Goal: Transaction & Acquisition: Purchase product/service

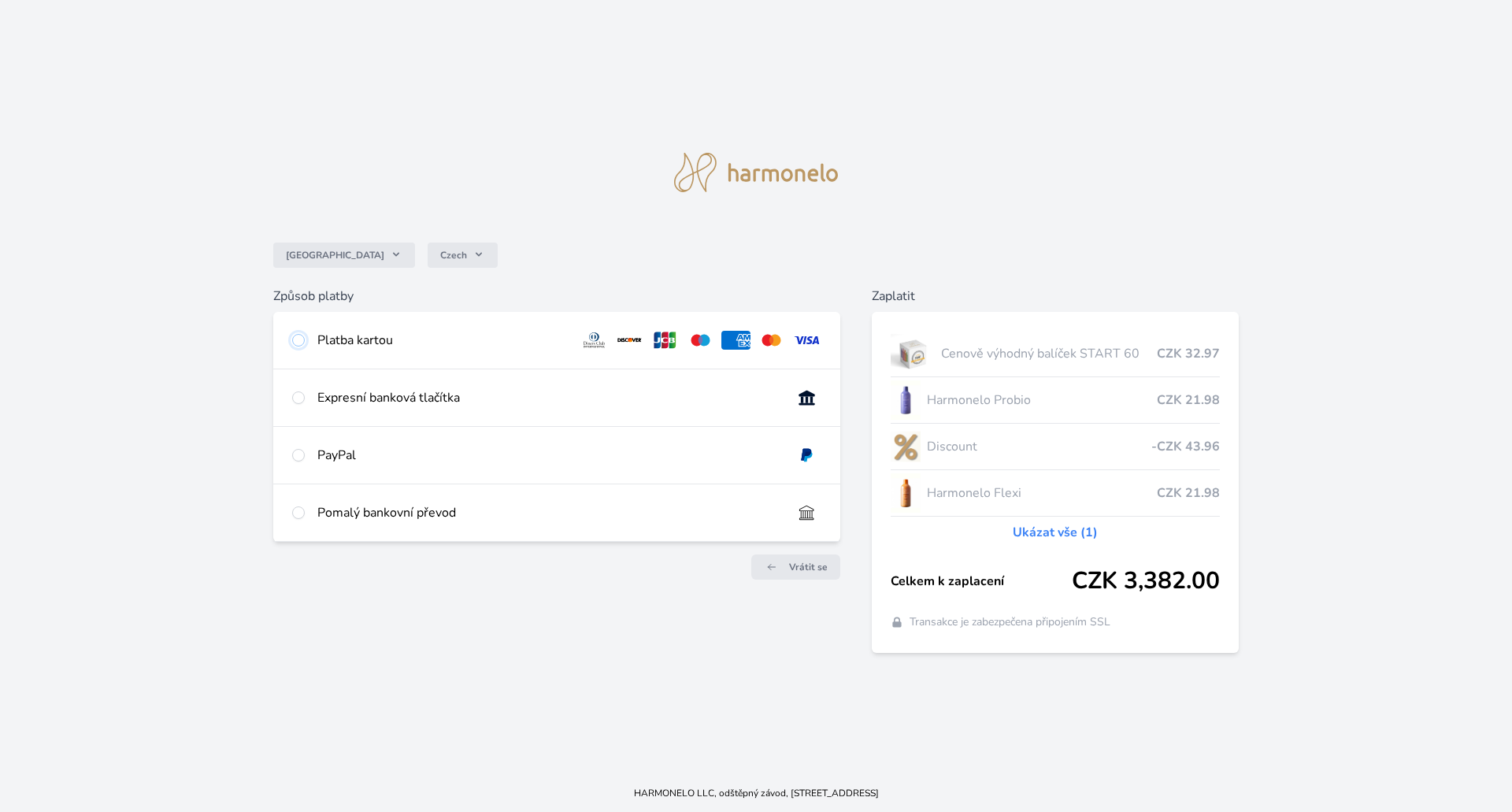
click at [297, 337] on input "radio" at bounding box center [299, 340] width 13 height 13
radio input "true"
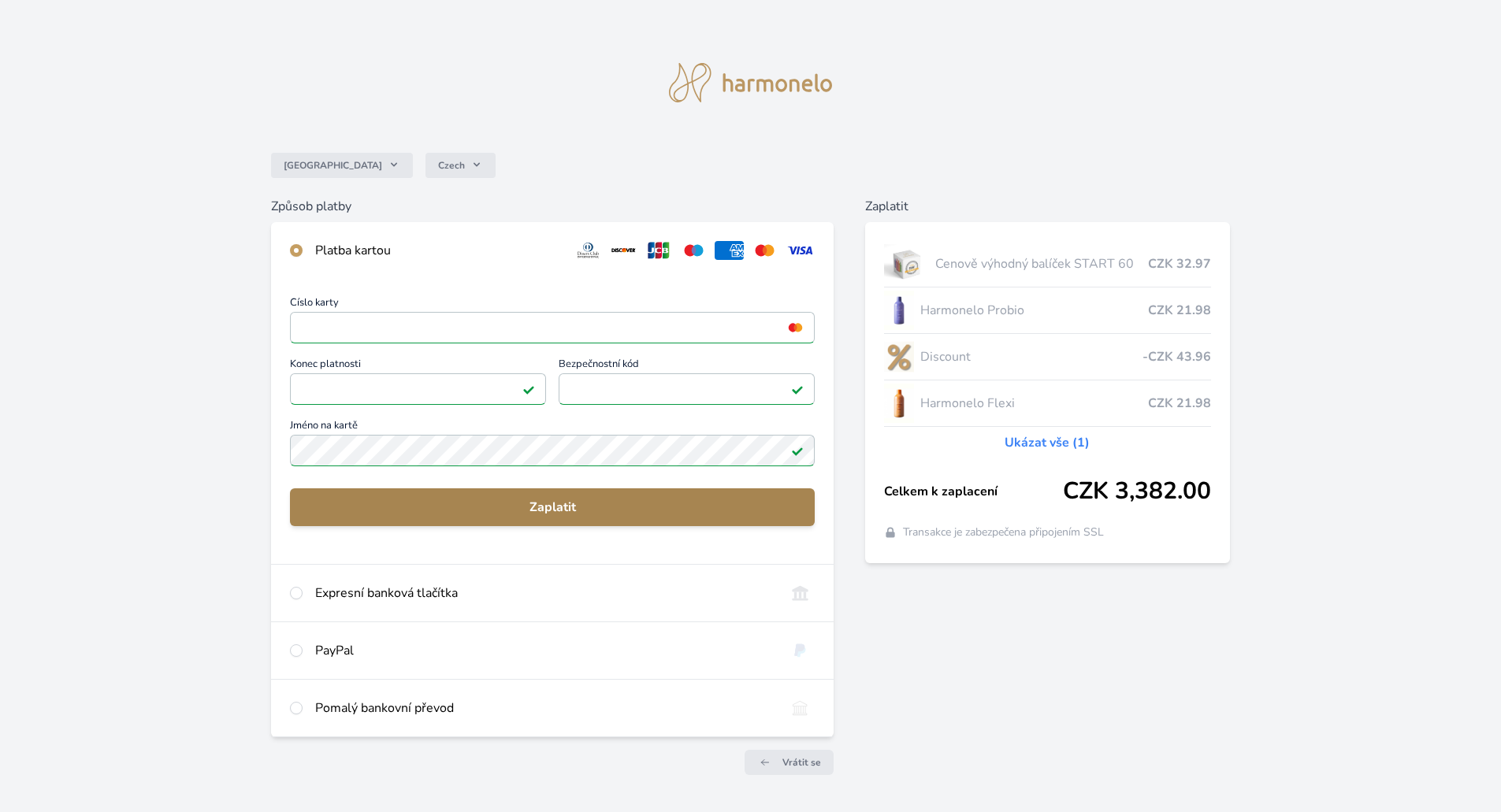
click at [558, 511] on span "Zaplatit" at bounding box center [552, 507] width 500 height 19
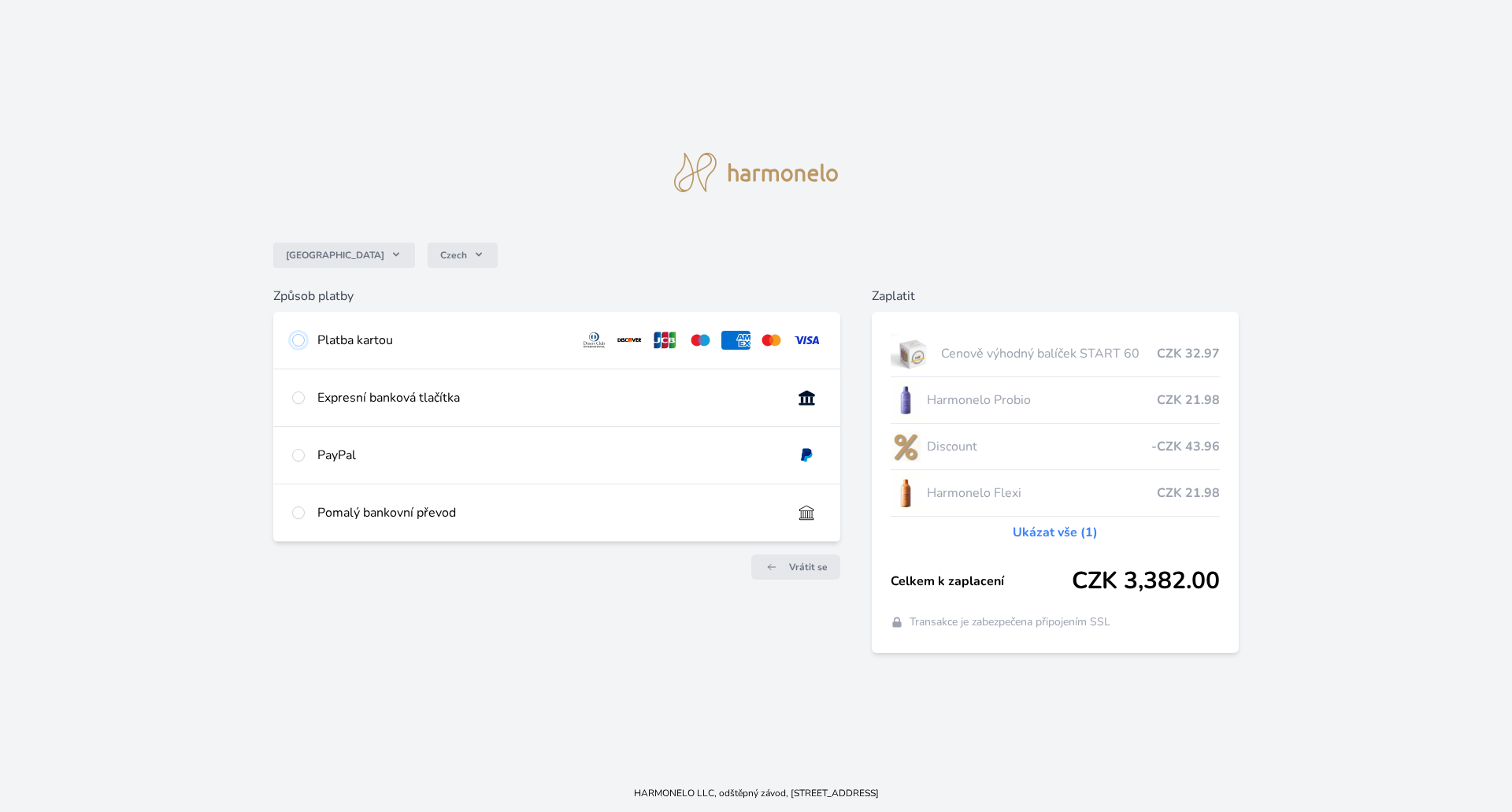
click at [304, 337] on input "radio" at bounding box center [299, 340] width 13 height 13
radio input "true"
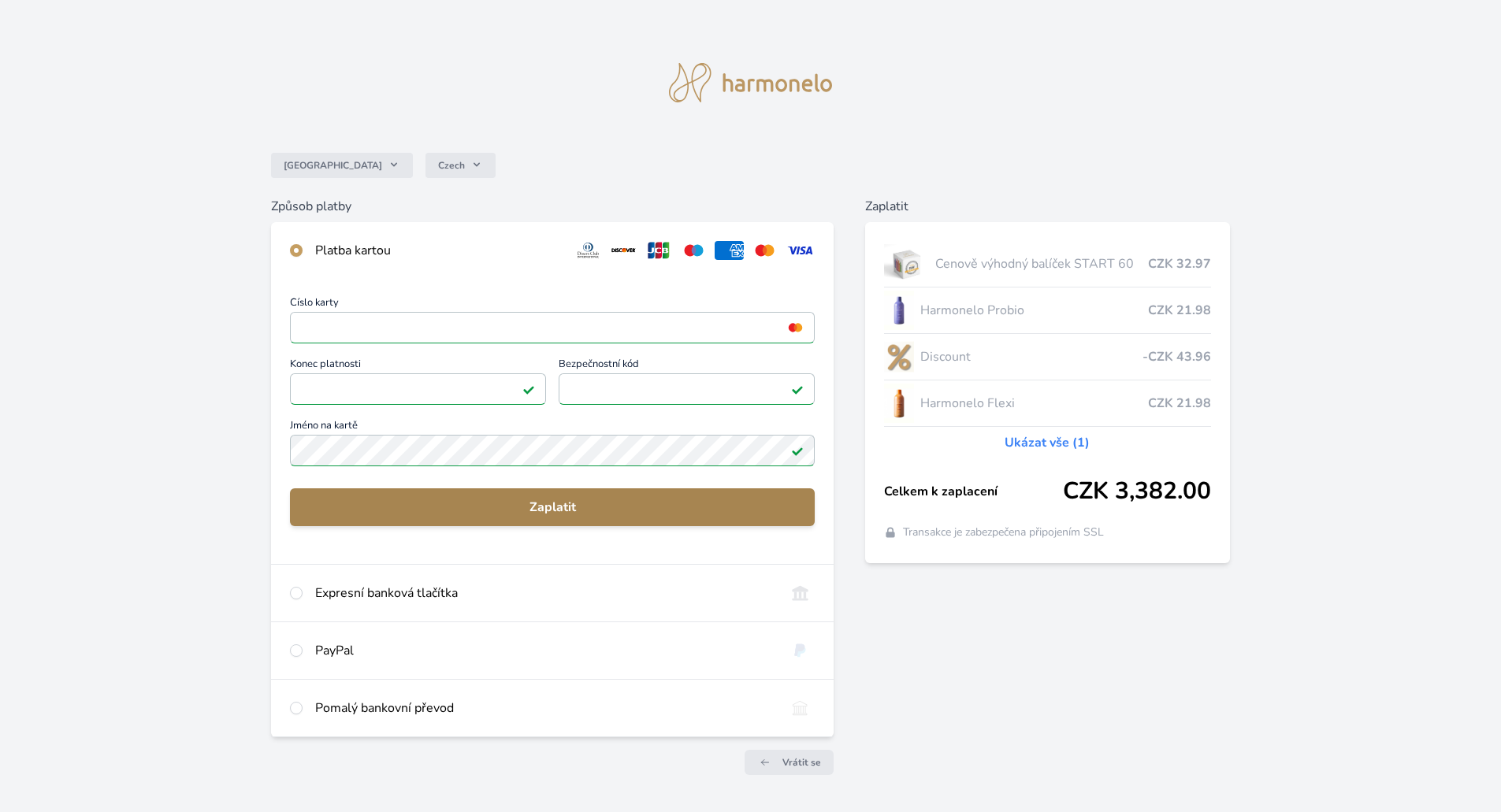
click at [506, 519] on button "Zaplatit" at bounding box center [552, 507] width 525 height 38
